Goal: Information Seeking & Learning: Learn about a topic

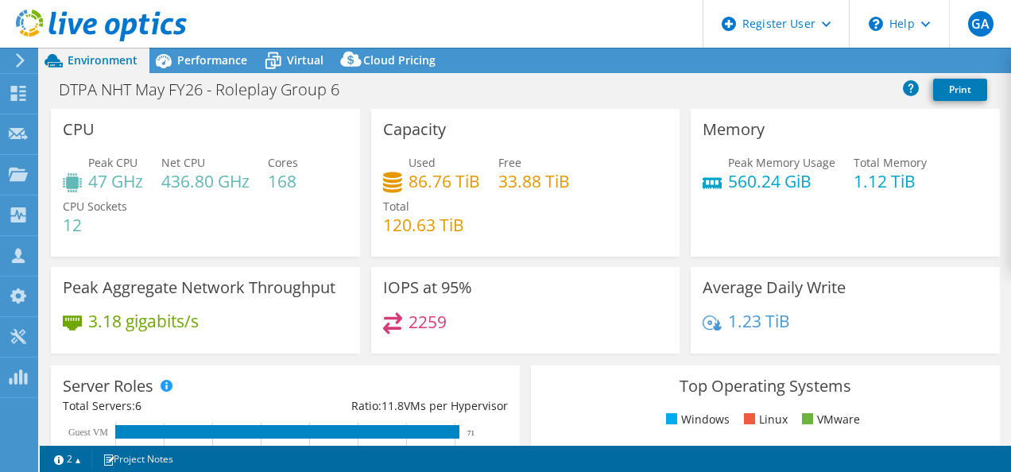
select select "USD"
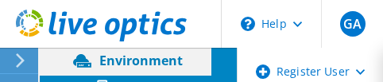
select select "USD"
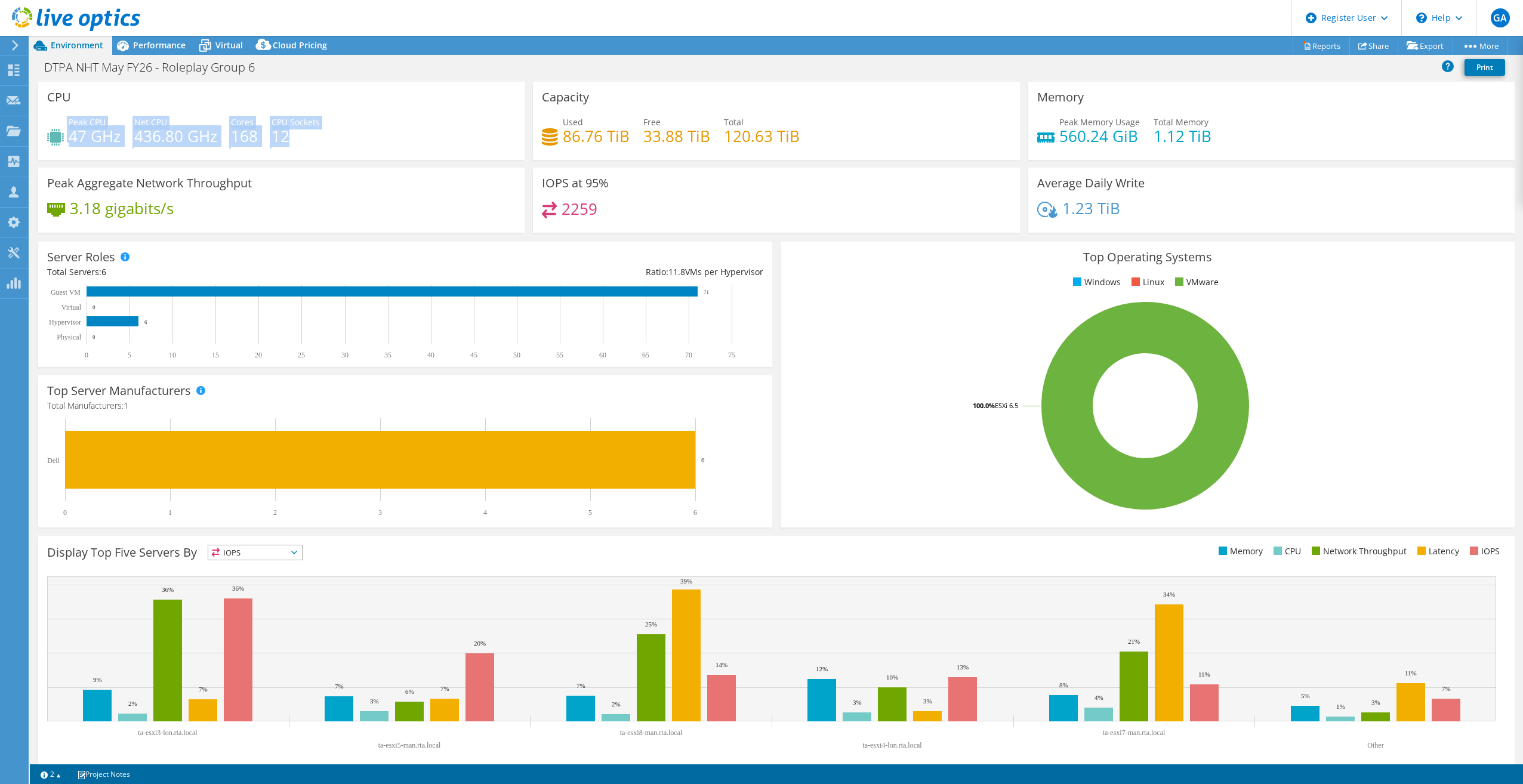
drag, startPoint x: 301, startPoint y: 141, endPoint x: 83, endPoint y: 95, distance: 222.8
click at [83, 61] on div "CPU Peak CPU 47 GHz Net CPU 436.80 GHz Cores 168 CPU Sockets 12" at bounding box center [282, 121] width 487 height 78
drag, startPoint x: 83, startPoint y: 95, endPoint x: 89, endPoint y: 130, distance: 35.5
click at [89, 61] on h4 "47 GHz" at bounding box center [94, 135] width 52 height 13
drag, startPoint x: 136, startPoint y: 138, endPoint x: 205, endPoint y: 152, distance: 70.4
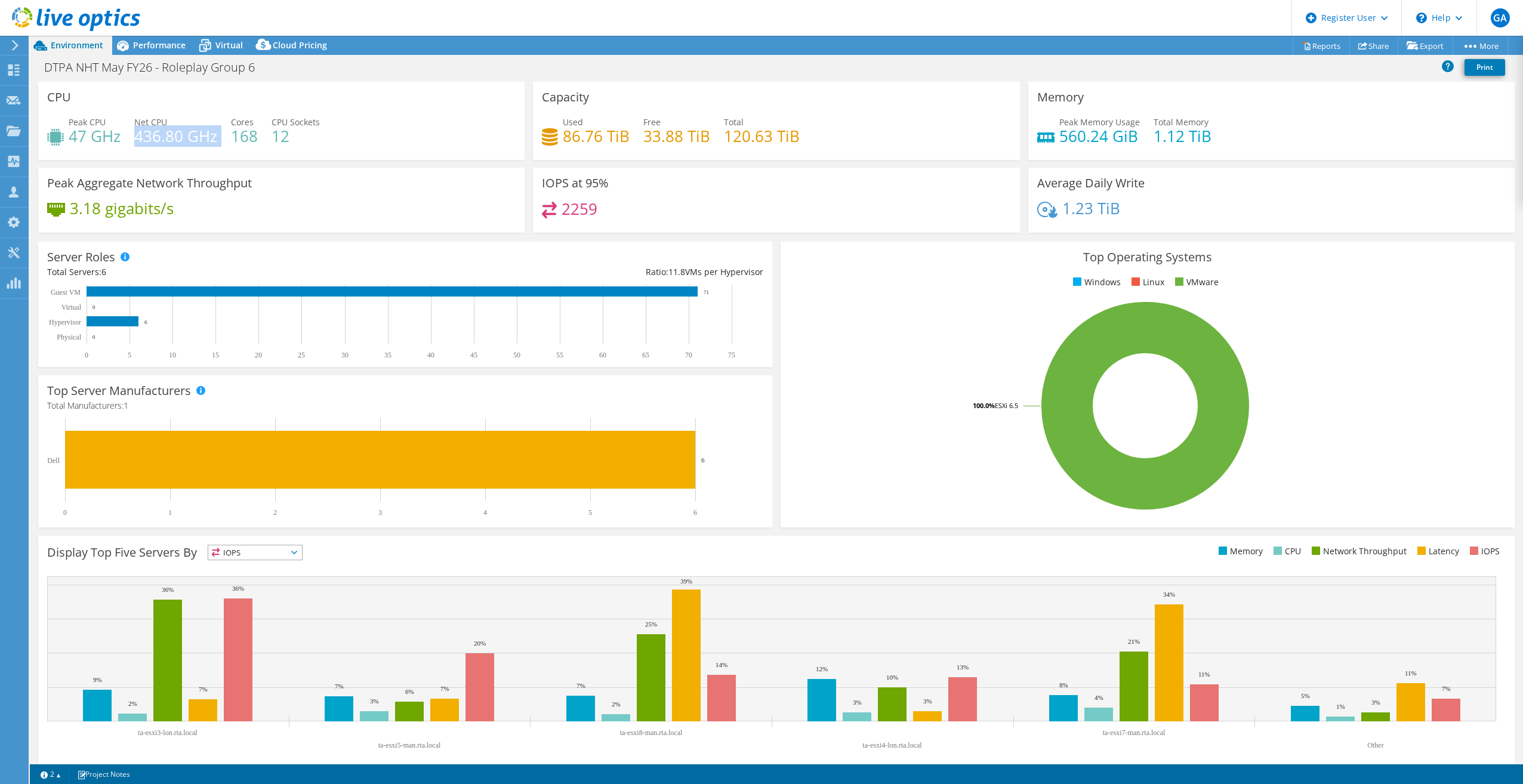
click at [205, 61] on div "Peak CPU 47 GHz Net CPU 436.80 GHz Cores 168 CPU Sockets 12" at bounding box center [282, 135] width 469 height 39
drag, startPoint x: 205, startPoint y: 152, endPoint x: 160, endPoint y: 140, distance: 46.6
click at [160, 61] on h4 "436.80 GHz" at bounding box center [176, 135] width 83 height 13
drag, startPoint x: 134, startPoint y: 136, endPoint x: 225, endPoint y: 148, distance: 91.8
click at [225, 61] on div "Peak CPU 47 GHz Net CPU 436.80 GHz Cores 168 CPU Sockets 12" at bounding box center [282, 135] width 469 height 39
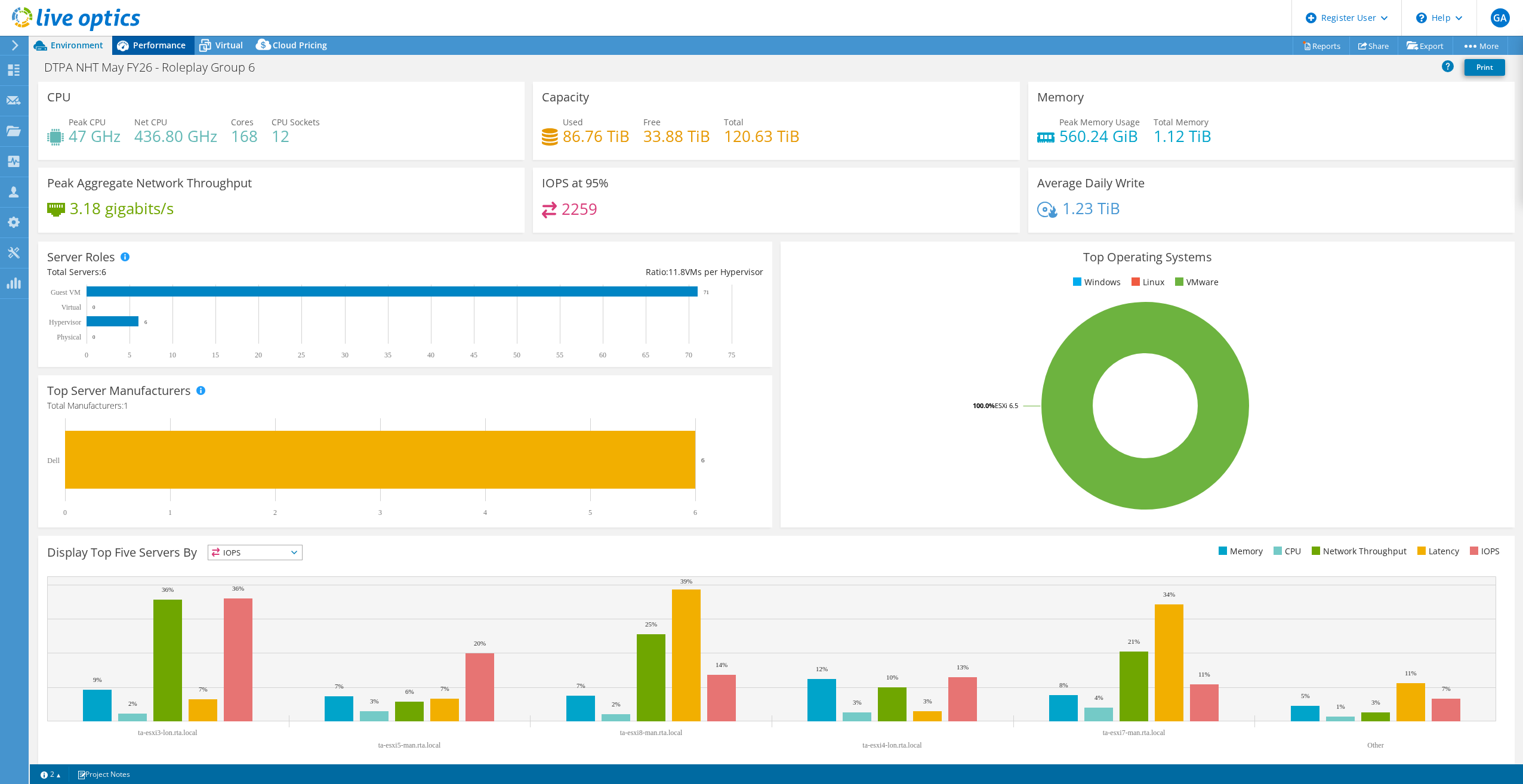
click at [164, 47] on span "Performance" at bounding box center [159, 44] width 53 height 11
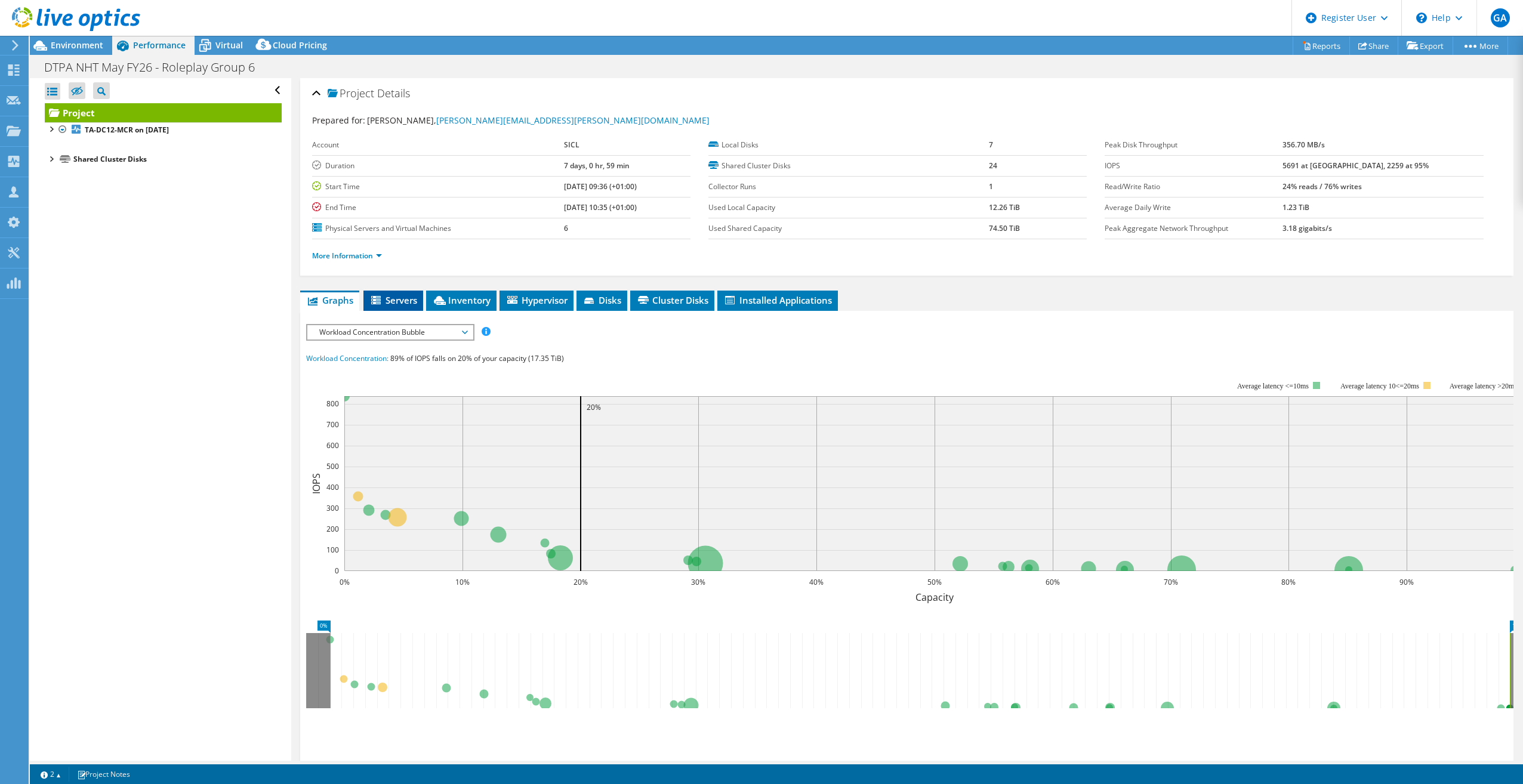
click at [287, 61] on span "Servers" at bounding box center [394, 300] width 48 height 12
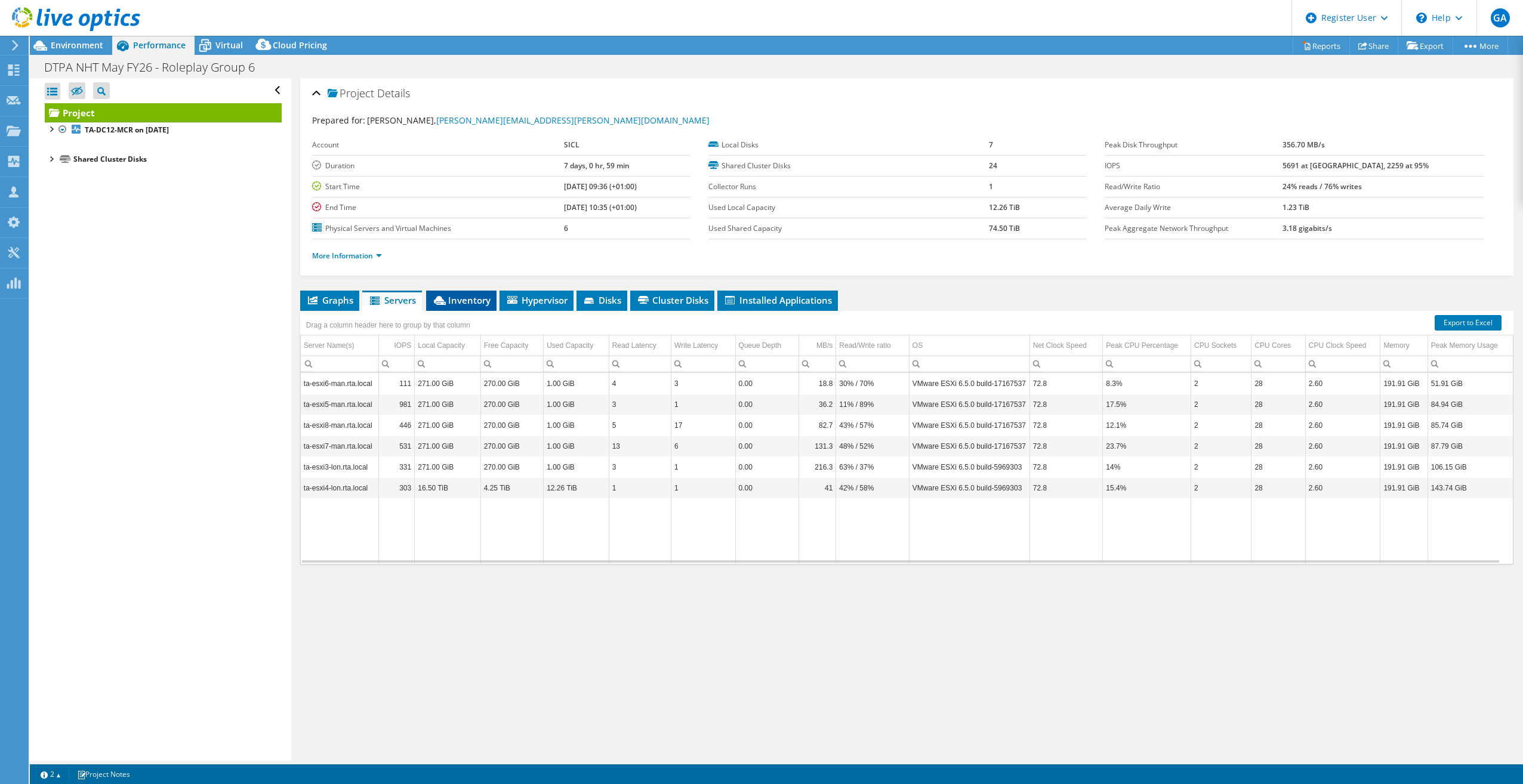
click at [287, 61] on li "Inventory" at bounding box center [461, 300] width 71 height 20
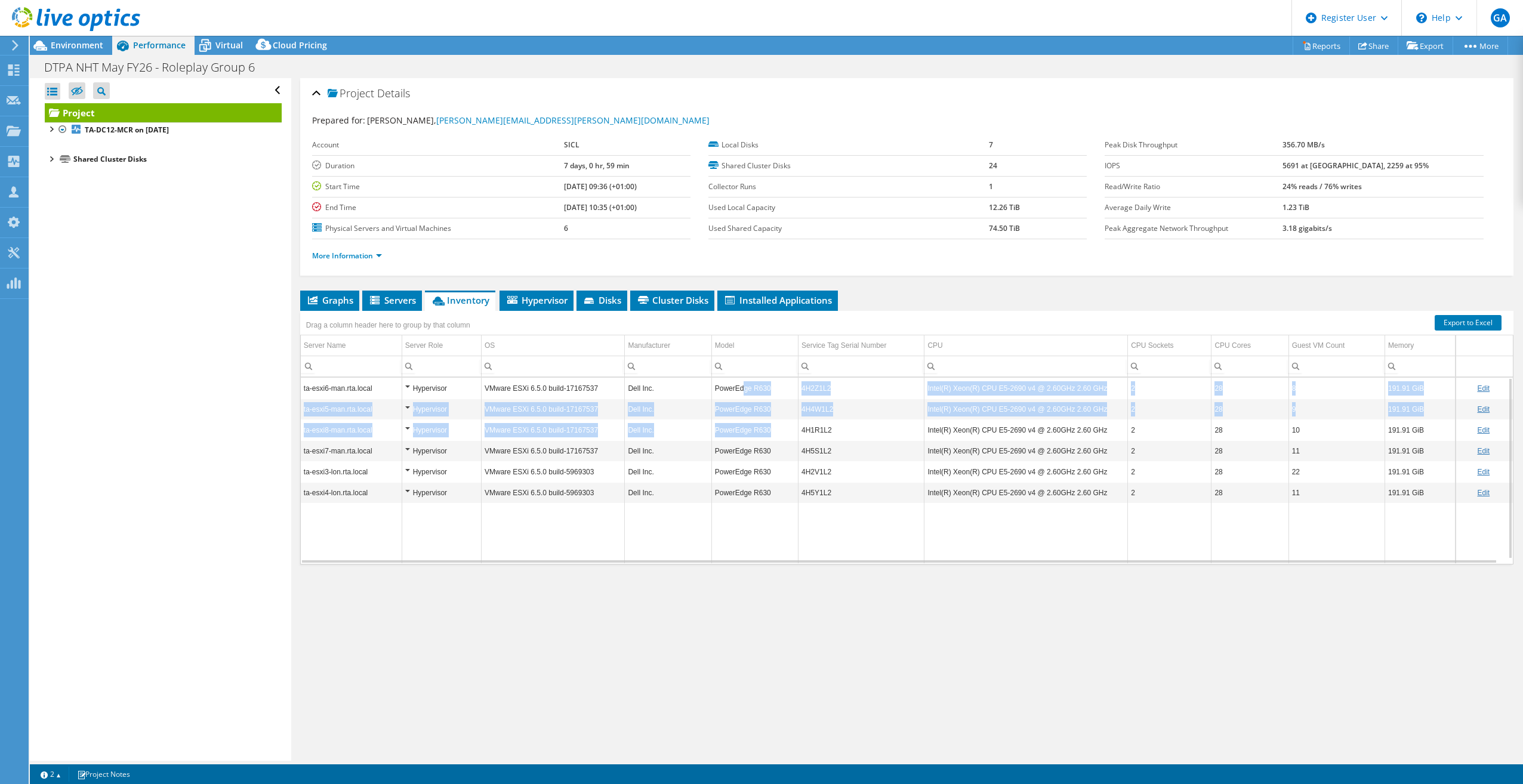
drag, startPoint x: 766, startPoint y: 436, endPoint x: 740, endPoint y: 387, distance: 55.5
click at [287, 61] on tbody "ta-esxi6-man.rta.local Hypervisor VMware ESXi 6.5.0 build-17167537 Dell Inc. Po…" at bounding box center [907, 470] width 1212 height 185
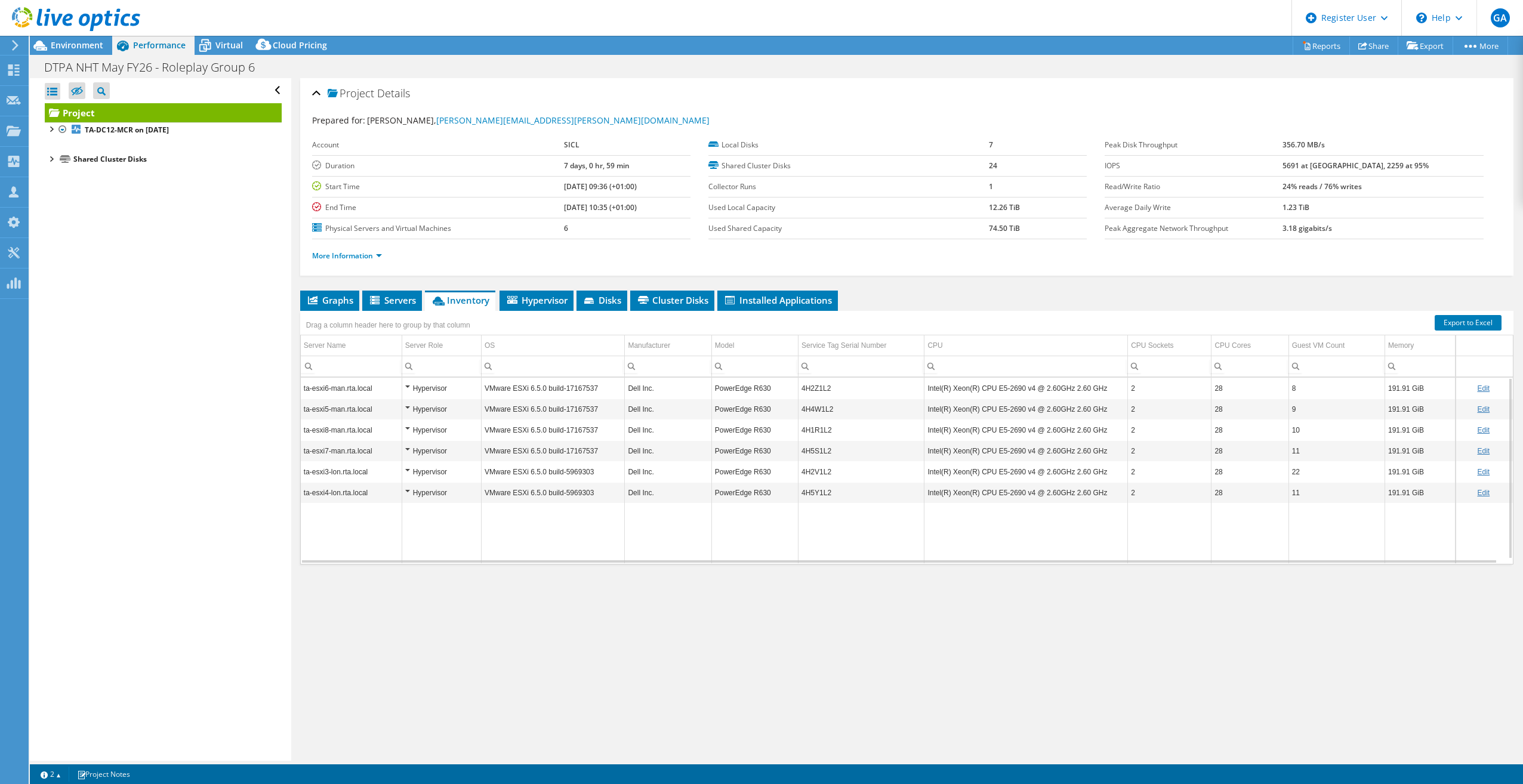
drag, startPoint x: 740, startPoint y: 387, endPoint x: 839, endPoint y: 452, distance: 118.4
click at [287, 61] on td "4H5S1L2" at bounding box center [861, 451] width 126 height 21
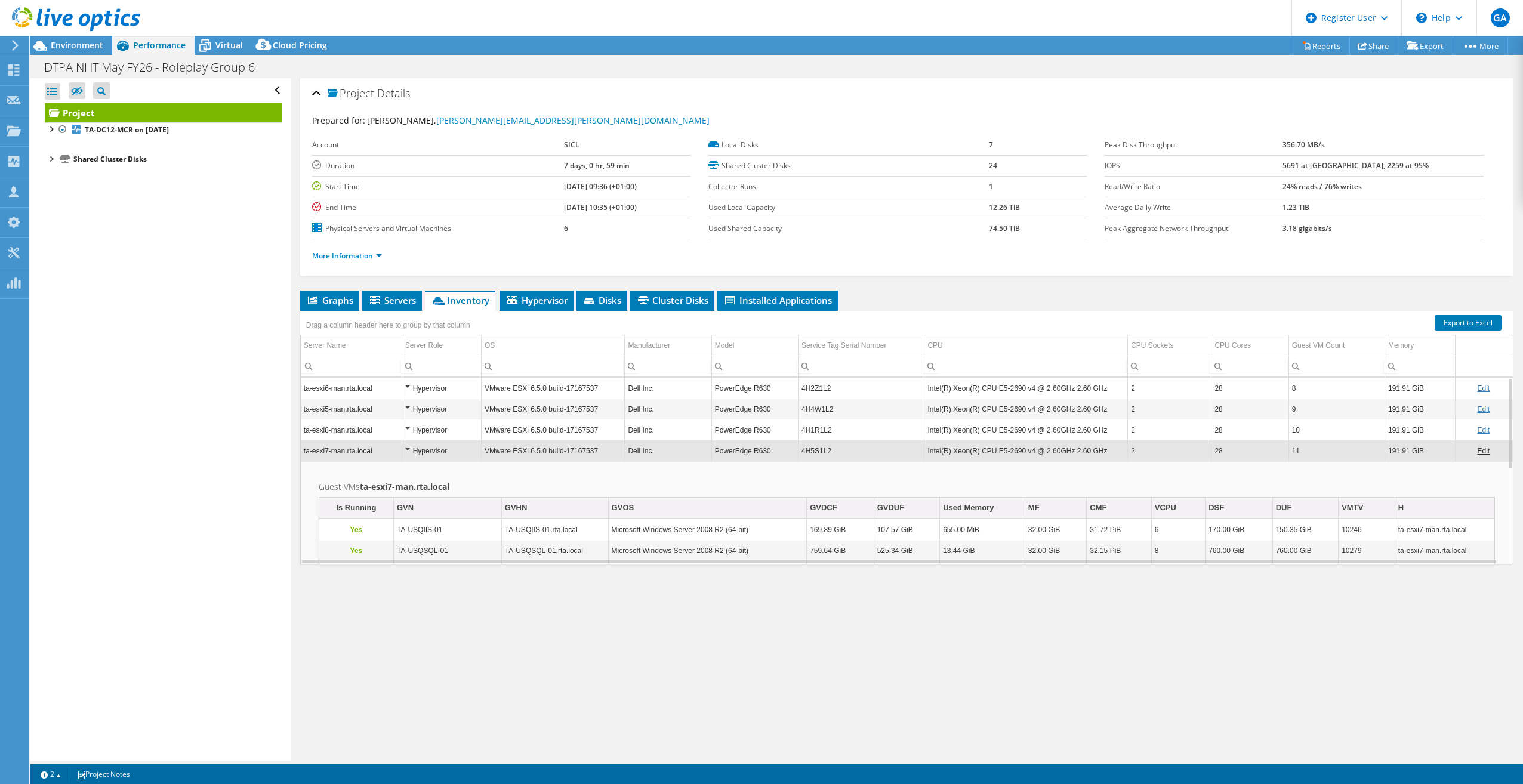
click at [287, 61] on td "VMware ESXi 6.5.0 build-17167537" at bounding box center [553, 451] width 143 height 21
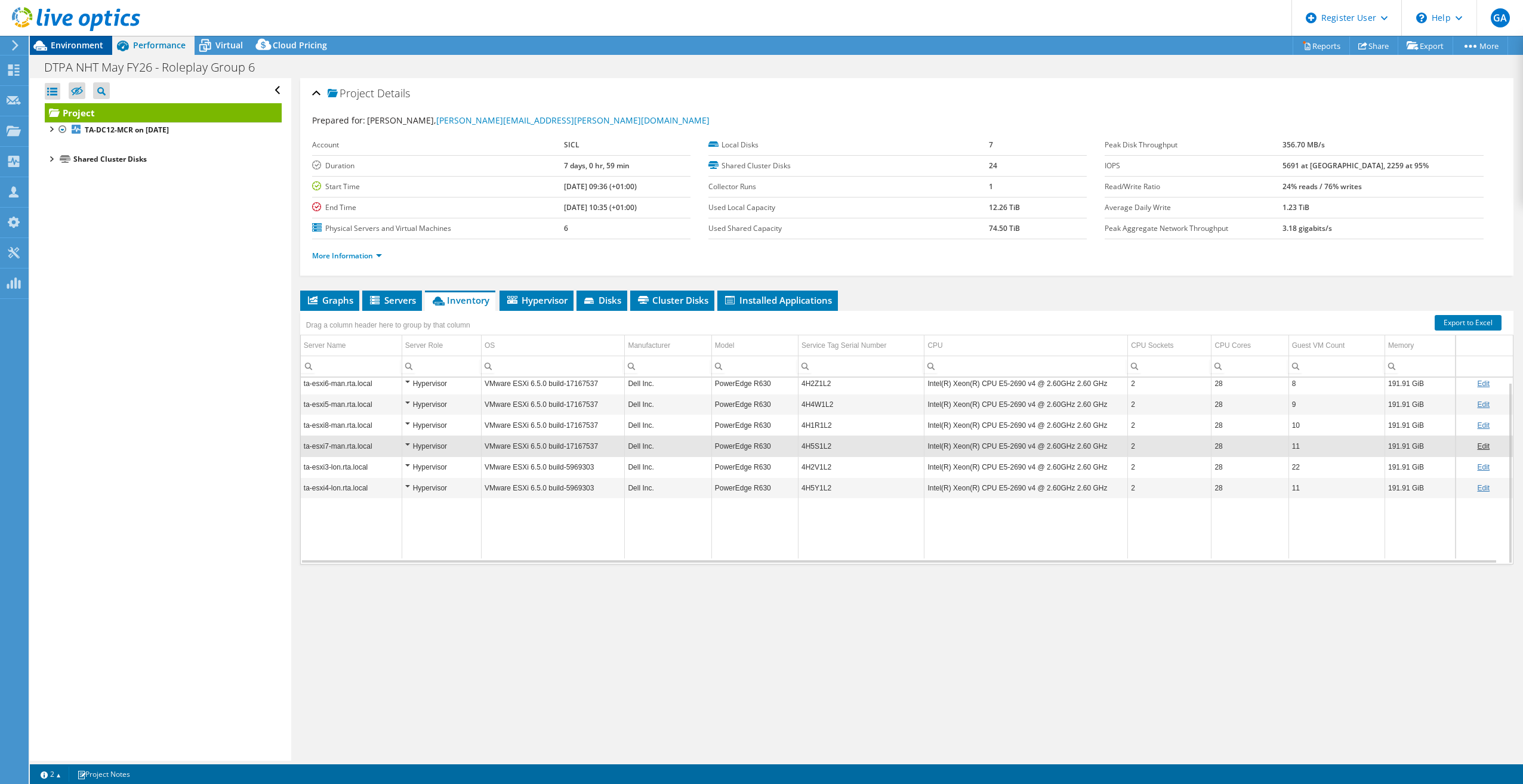
click at [99, 45] on span "Environment" at bounding box center [77, 44] width 53 height 11
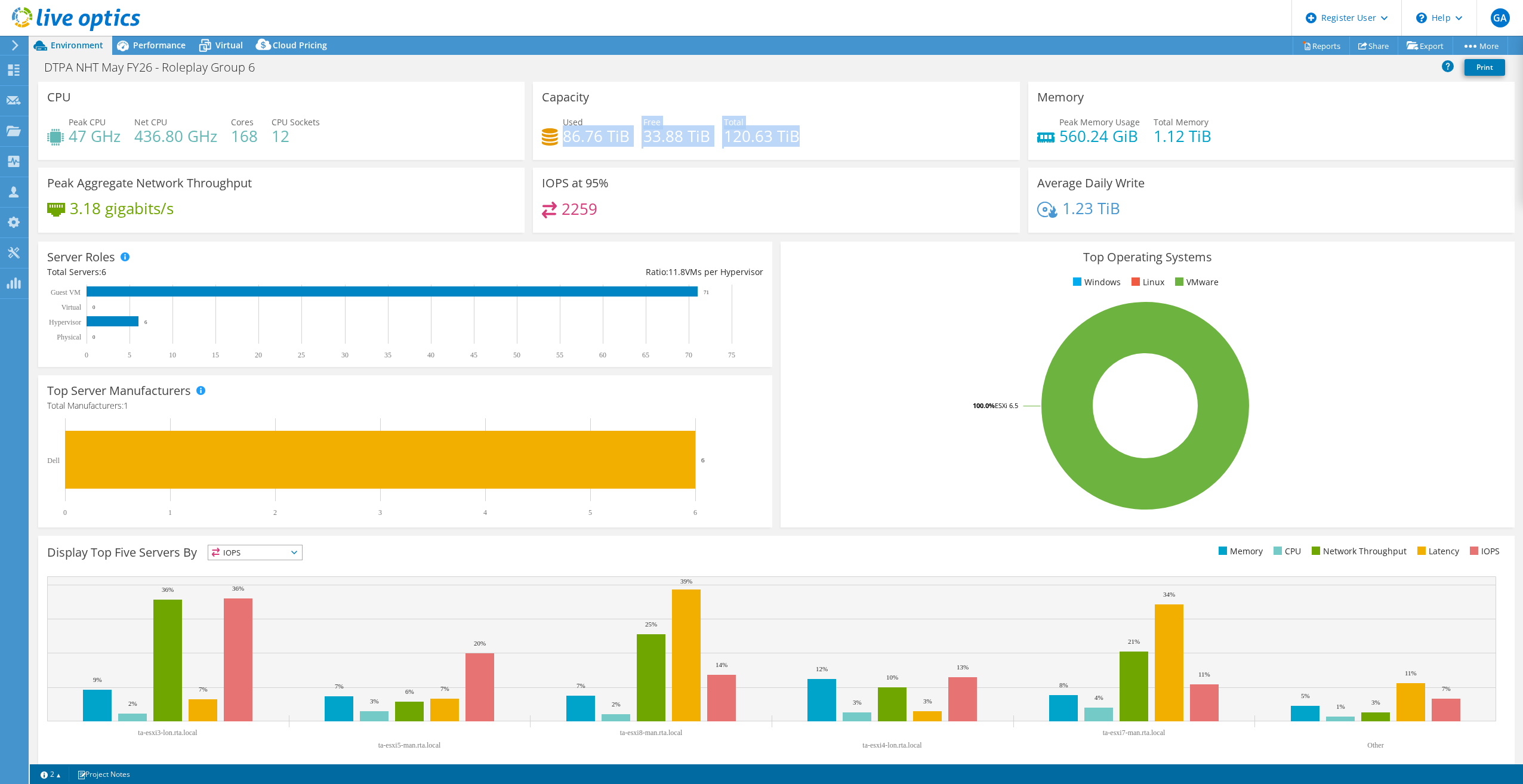
drag, startPoint x: 564, startPoint y: 139, endPoint x: 806, endPoint y: 146, distance: 242.1
click at [287, 61] on div "Used 86.76 TiB Free 33.88 TiB Total 120.63 TiB" at bounding box center [777, 135] width 469 height 39
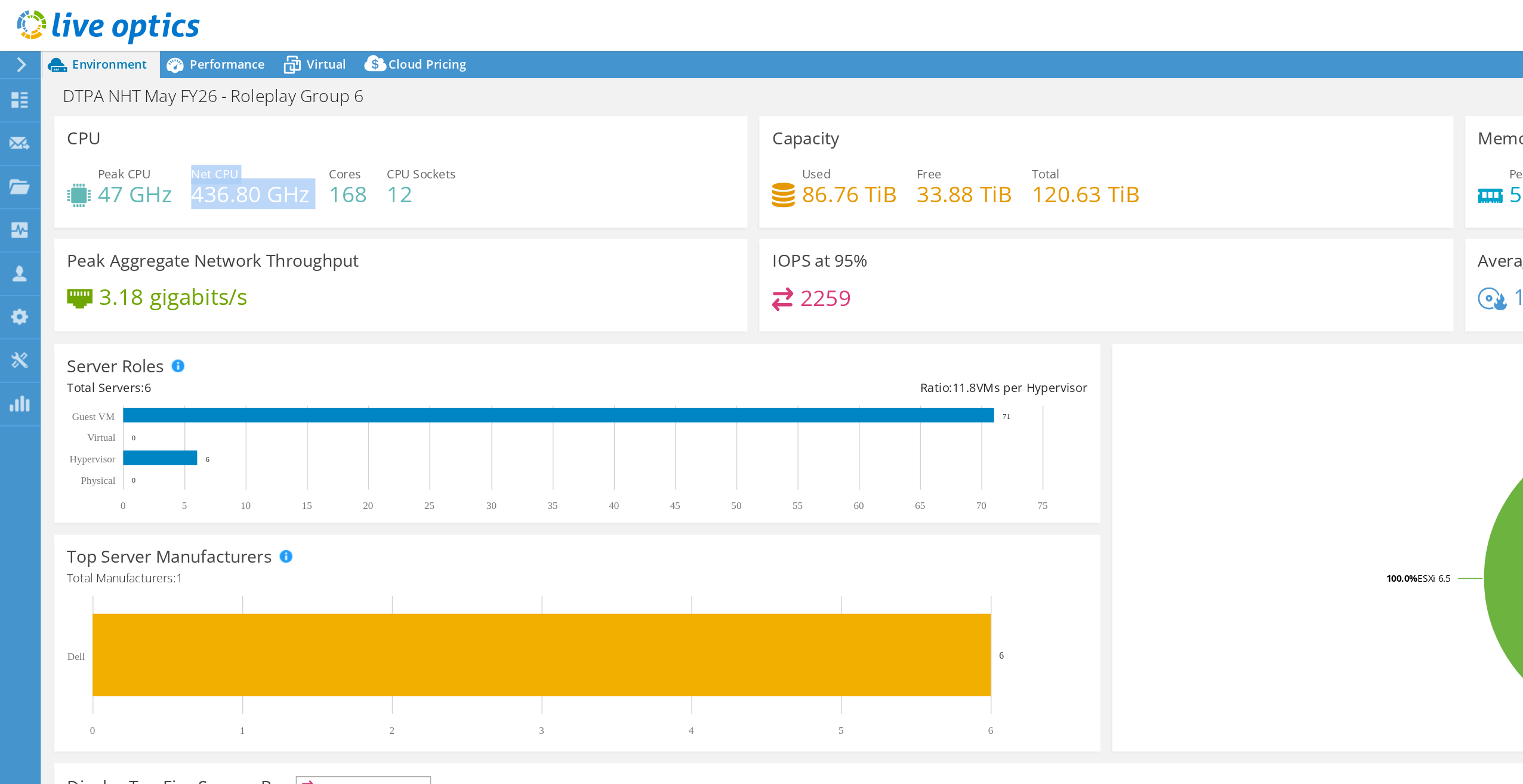
drag, startPoint x: 135, startPoint y: 123, endPoint x: 219, endPoint y: 144, distance: 86.6
click at [219, 61] on div "Peak CPU 47 GHz Net CPU 436.80 GHz Cores 168 CPU Sockets 12" at bounding box center [282, 135] width 469 height 39
drag, startPoint x: 68, startPoint y: 135, endPoint x: 164, endPoint y: 139, distance: 96.1
click at [164, 61] on div "Peak CPU 47 GHz Net CPU 436.80 GHz Cores 168 CPU Sockets 12" at bounding box center [282, 135] width 469 height 39
drag, startPoint x: 164, startPoint y: 139, endPoint x: 146, endPoint y: 140, distance: 18.0
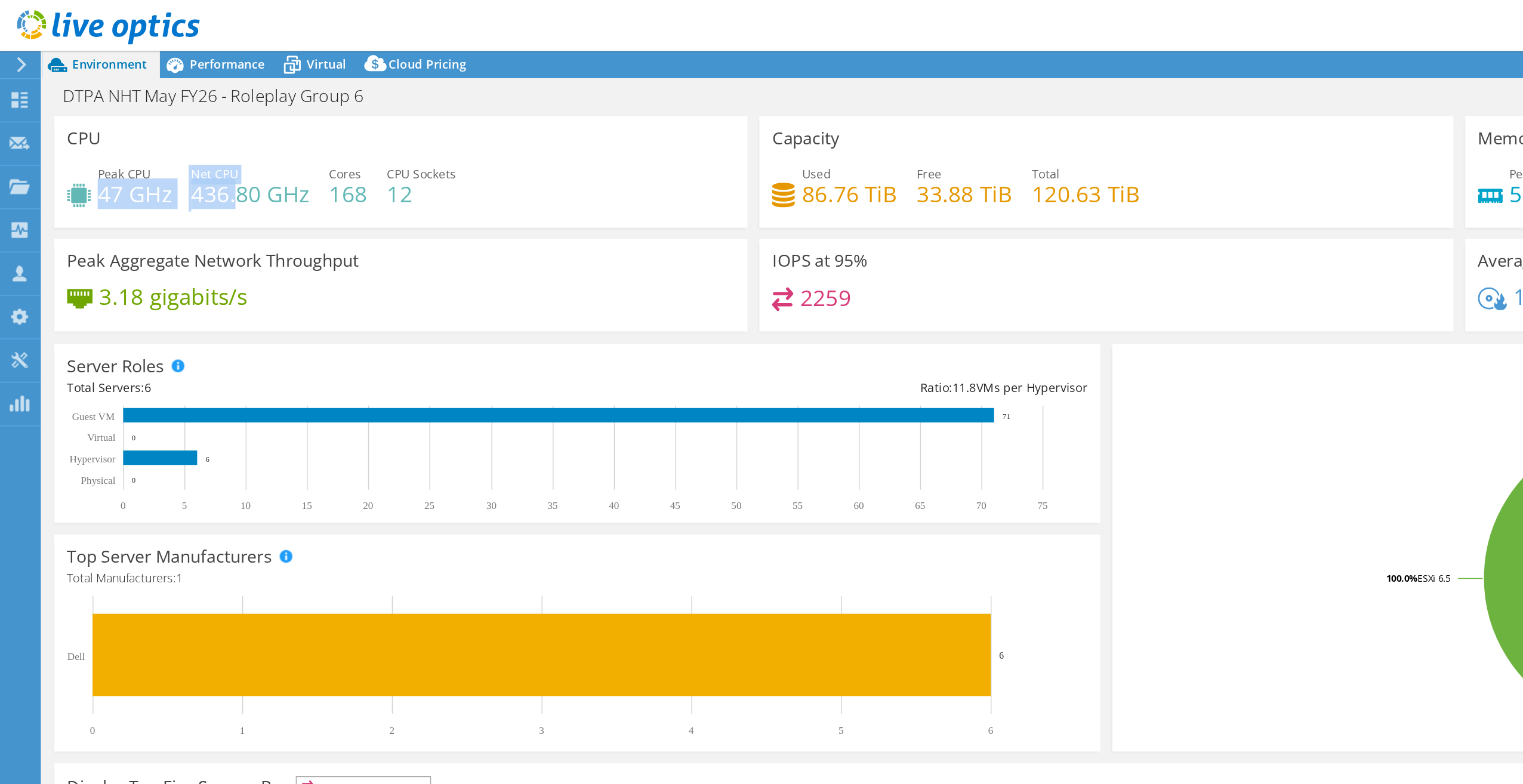
click at [146, 61] on h4 "436.80 GHz" at bounding box center [176, 135] width 83 height 13
drag, startPoint x: 100, startPoint y: 129, endPoint x: 65, endPoint y: 119, distance: 36.4
click at [65, 61] on div "Peak CPU 47 GHz" at bounding box center [84, 129] width 74 height 27
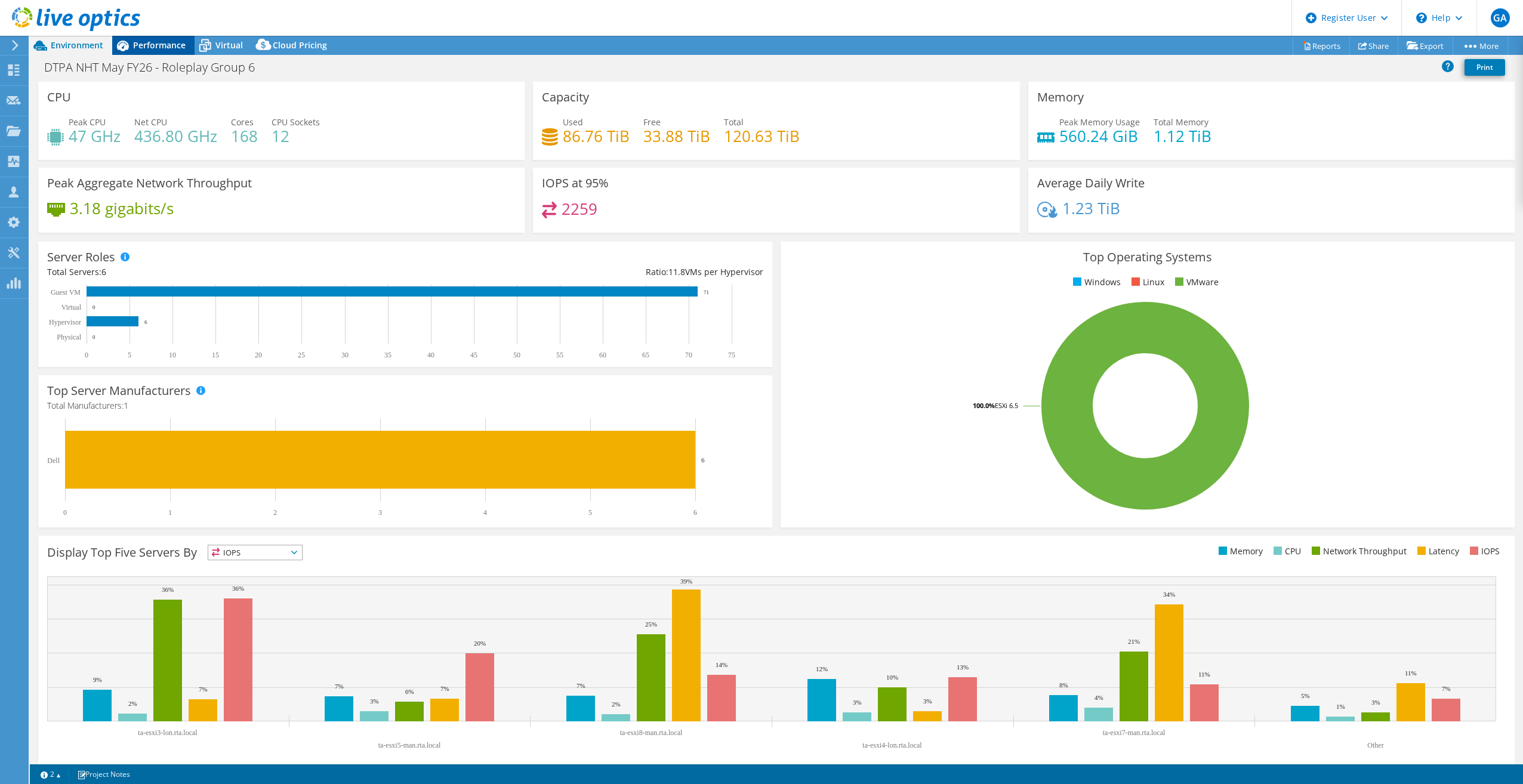
click at [162, 42] on span "Performance" at bounding box center [159, 44] width 53 height 11
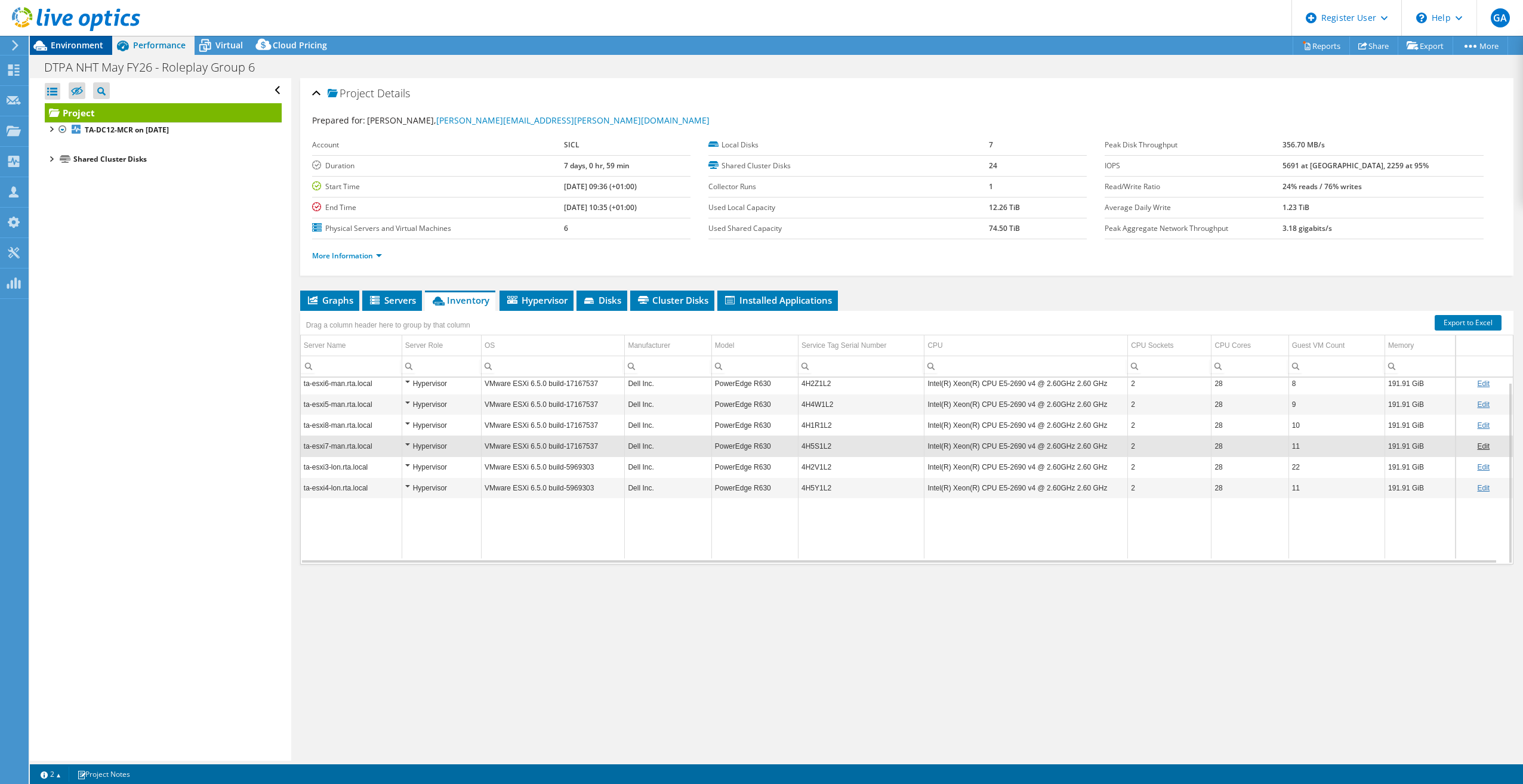
click at [89, 46] on span "Environment" at bounding box center [77, 44] width 53 height 11
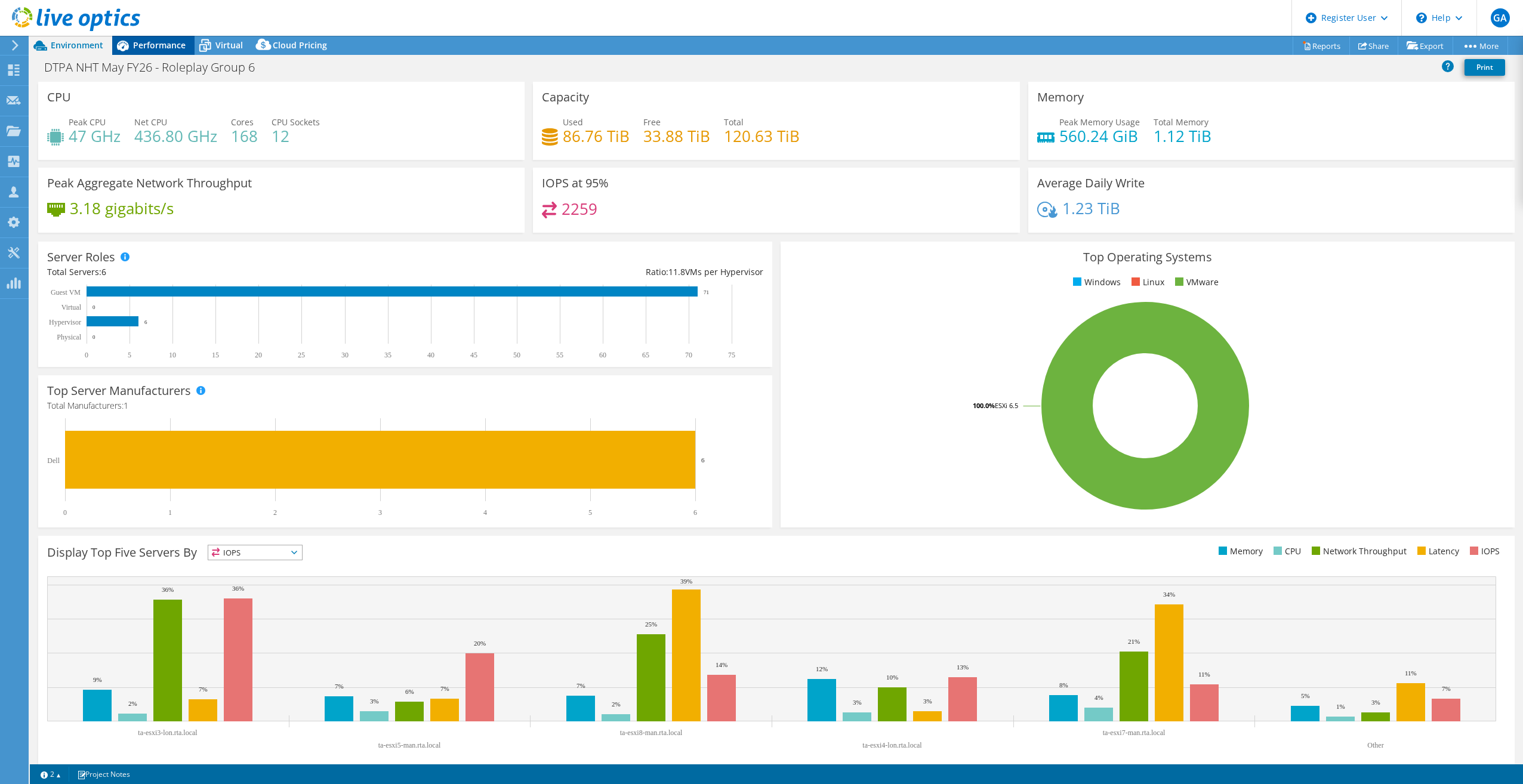
click at [147, 48] on span "Performance" at bounding box center [159, 44] width 53 height 11
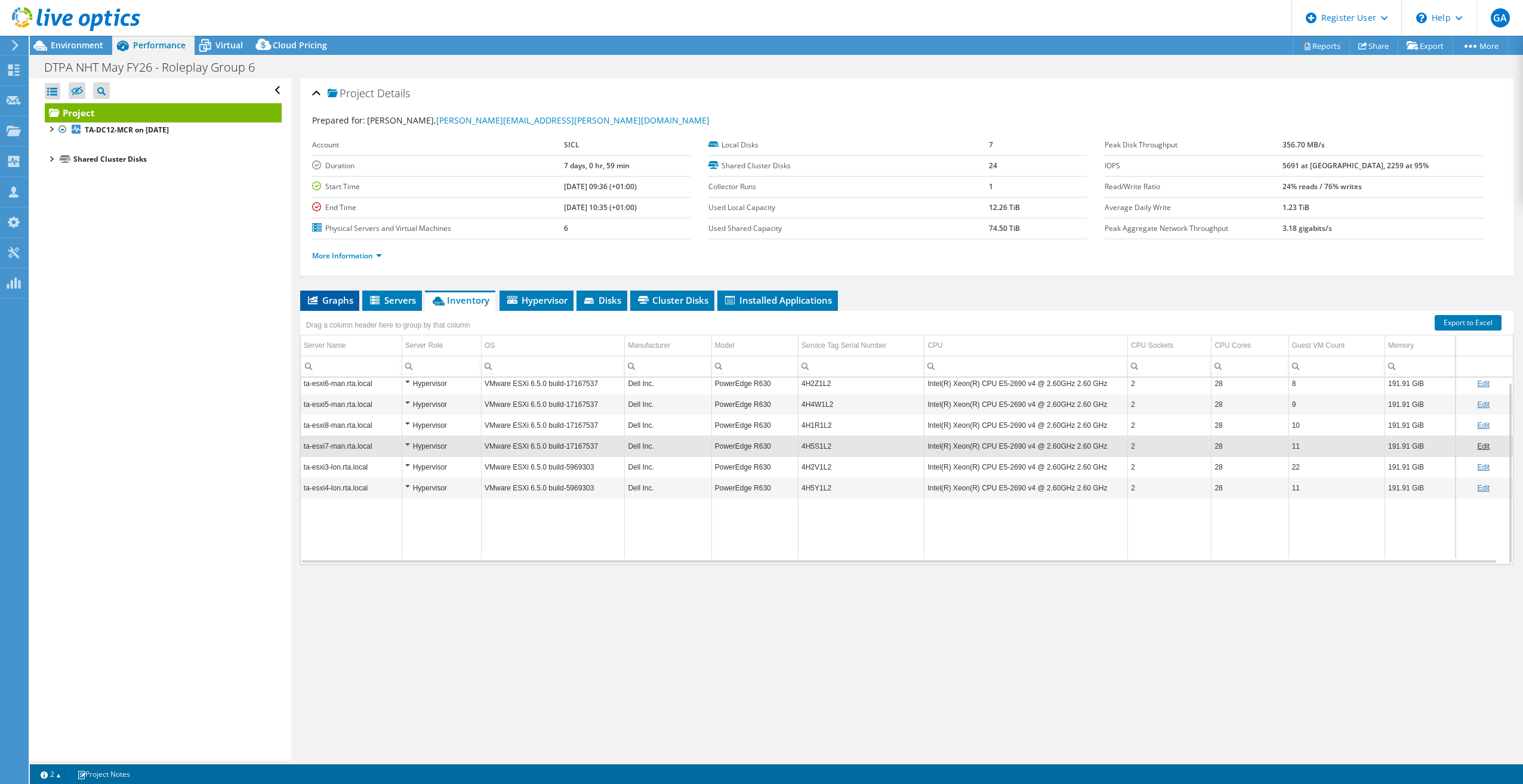
click at [287, 61] on li "Graphs" at bounding box center [330, 300] width 59 height 20
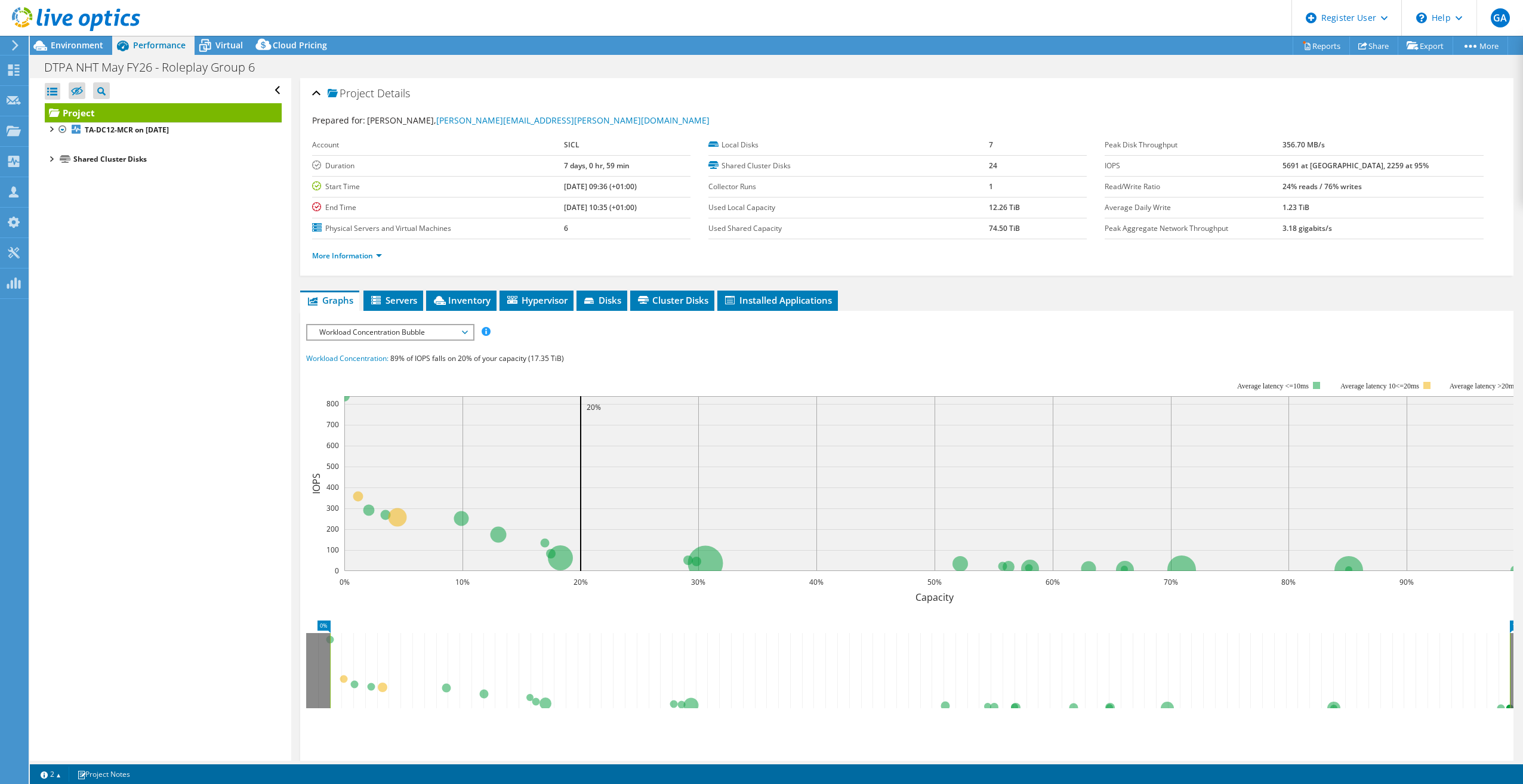
click at [287, 61] on span "Workload Concentration Bubble" at bounding box center [390, 332] width 153 height 14
click at [287, 61] on li "IOPS" at bounding box center [390, 346] width 165 height 14
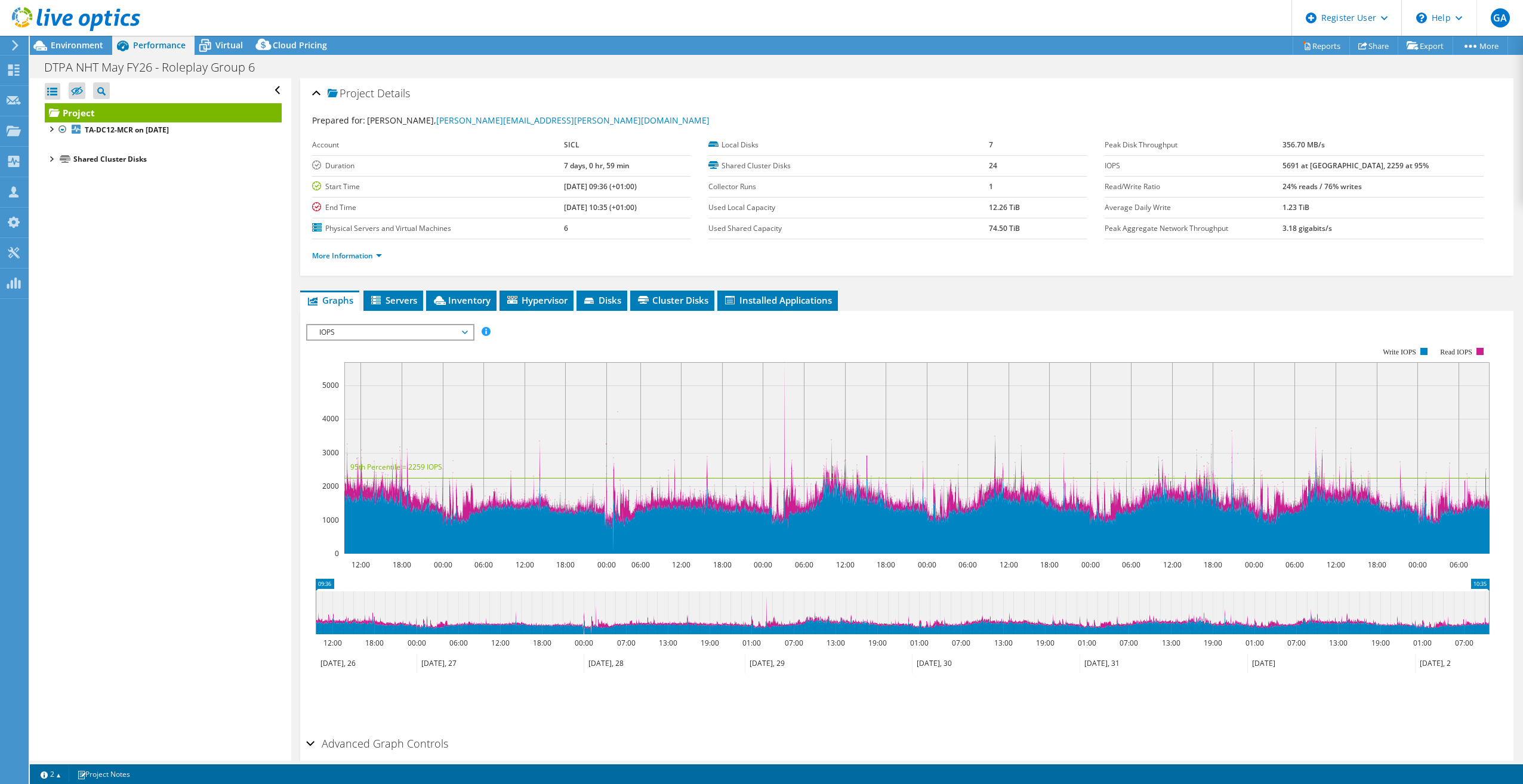
drag, startPoint x: 1313, startPoint y: 165, endPoint x: 1421, endPoint y: 168, distance: 108.0
click at [287, 61] on tr "IOPS 5691 at Peak, 2259 at 95%" at bounding box center [1294, 166] width 378 height 21
click at [287, 61] on b "3.18 gigabits/s" at bounding box center [1307, 228] width 50 height 11
